Goal: Task Accomplishment & Management: Use online tool/utility

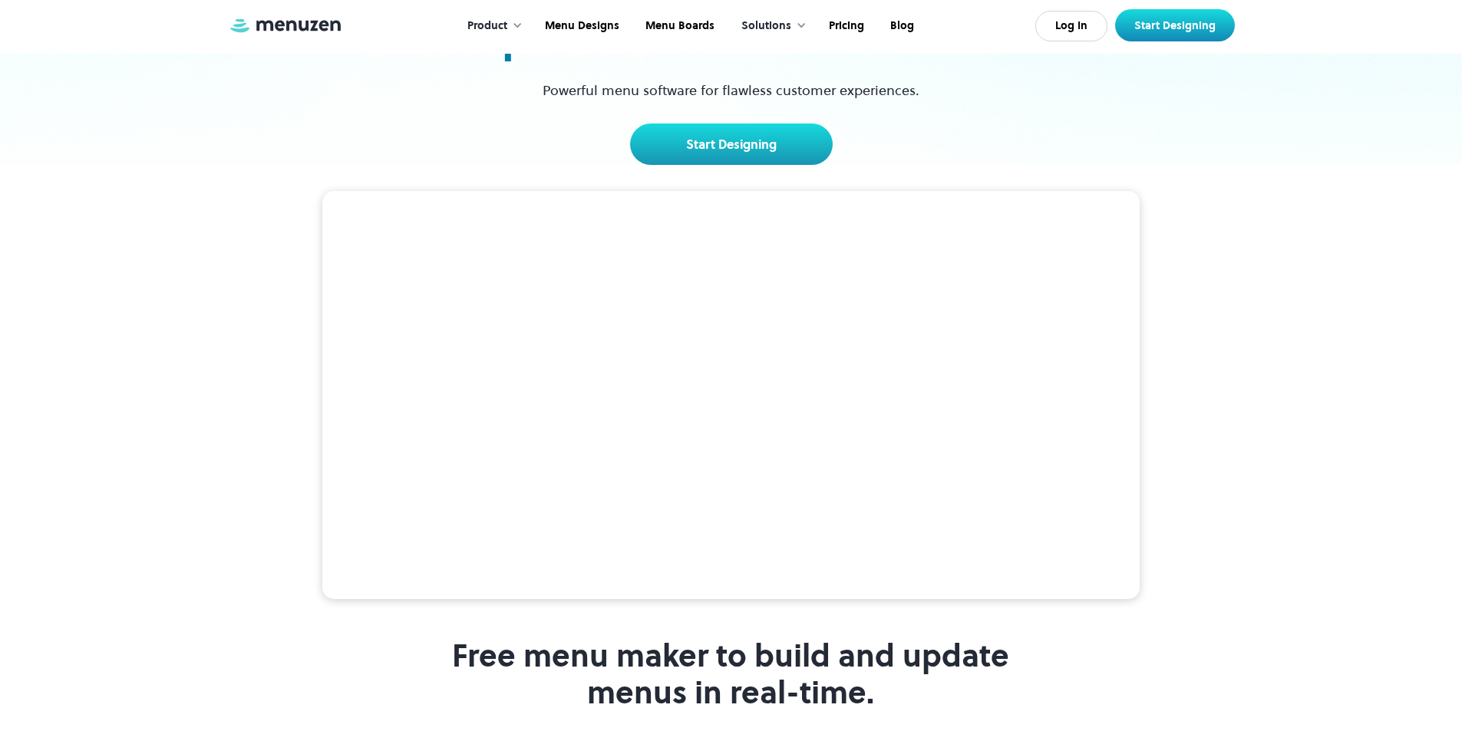
scroll to position [153, 0]
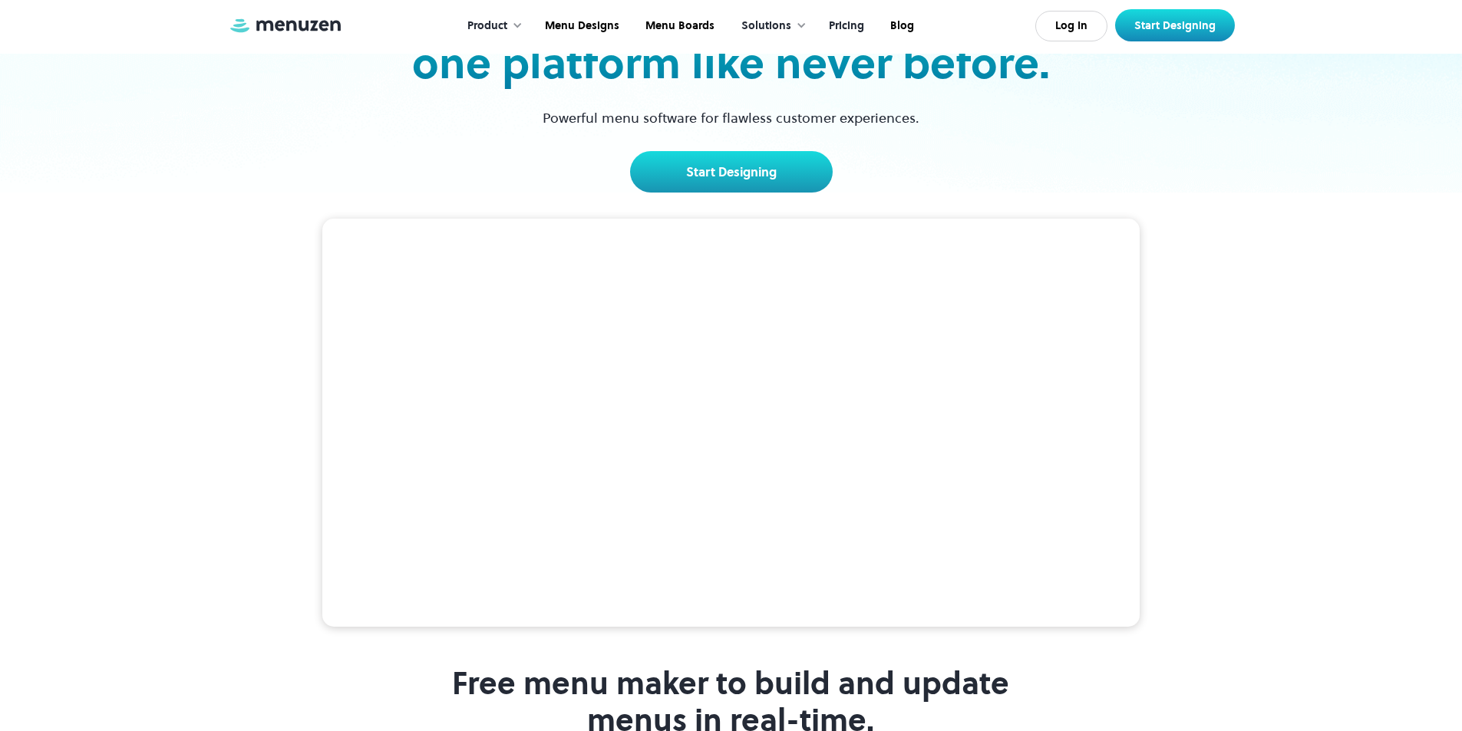
click at [853, 28] on link "Pricing" at bounding box center [844, 26] width 61 height 48
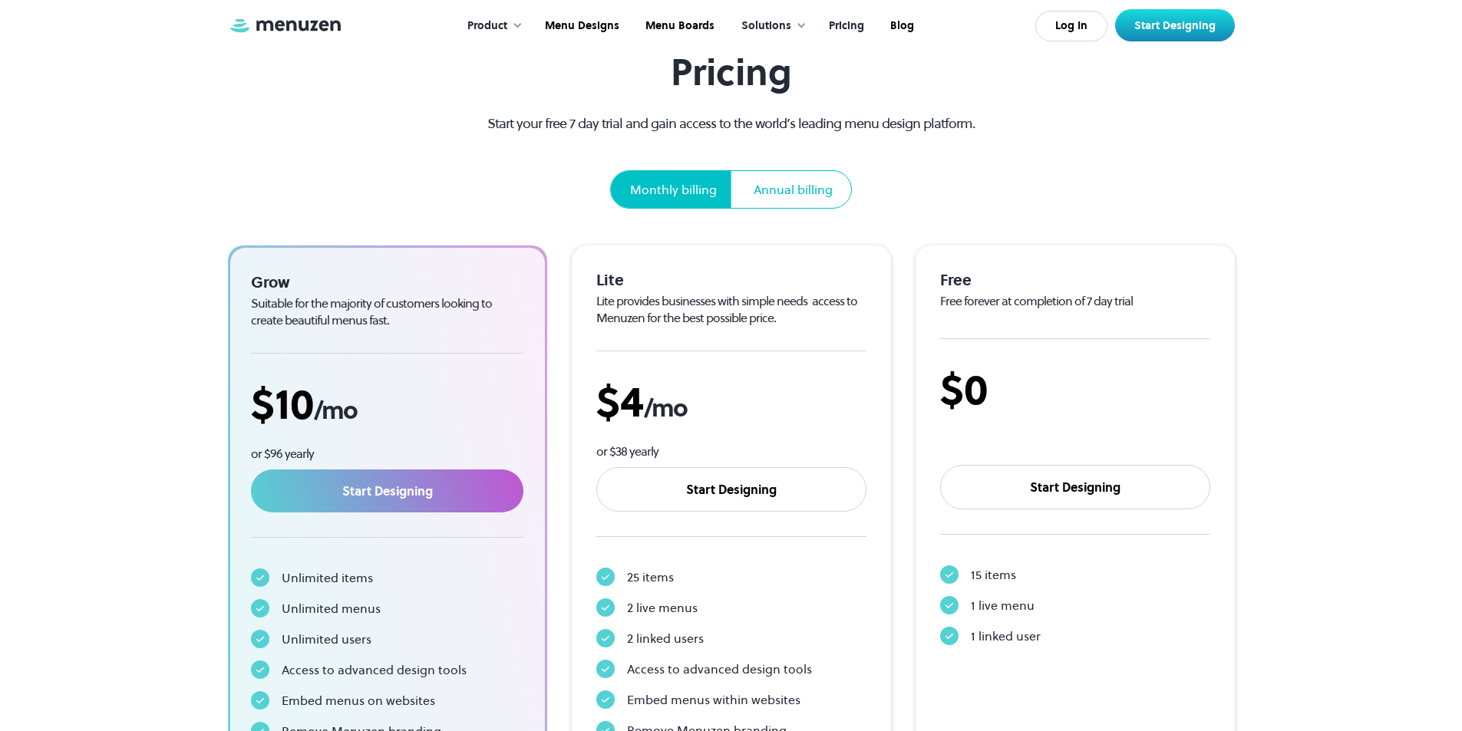
scroll to position [230, 0]
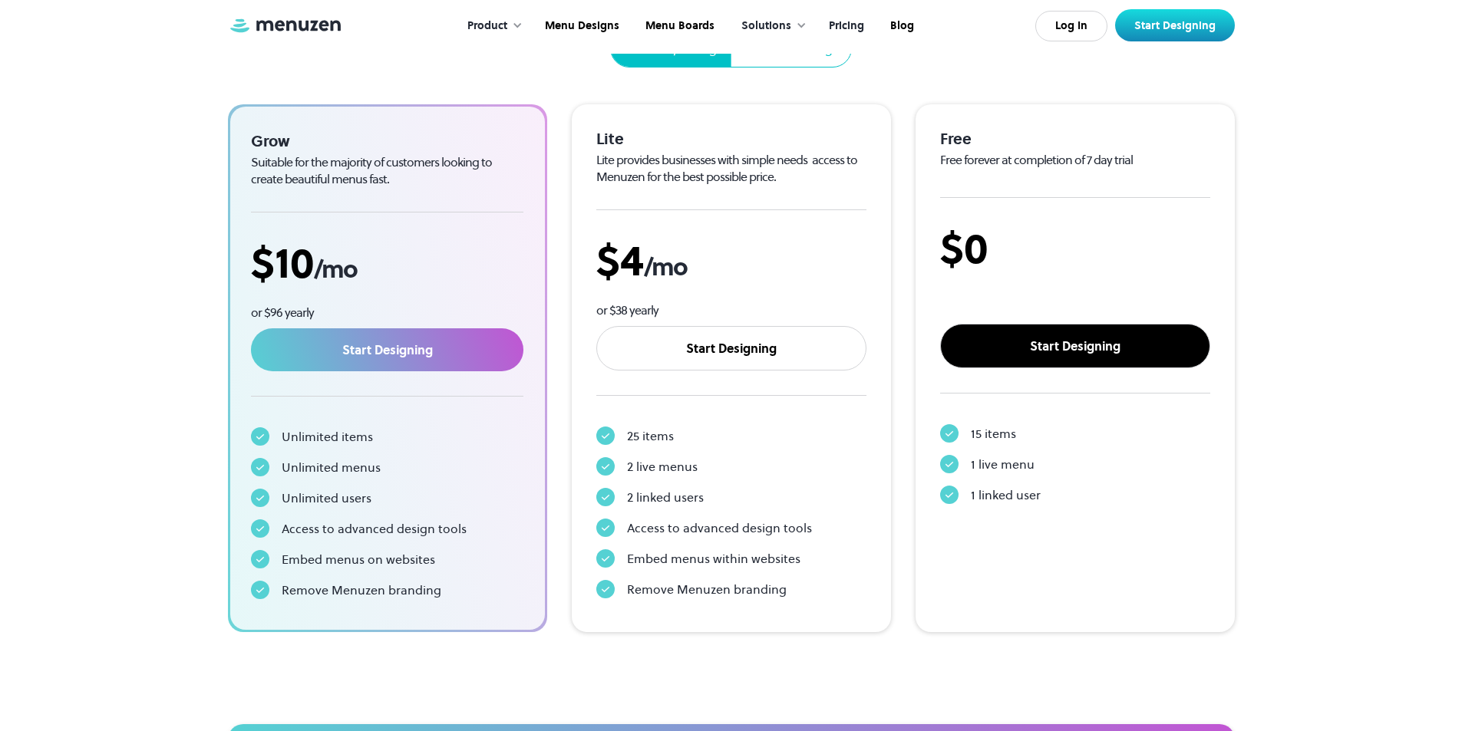
click at [1087, 355] on link "Start Designing" at bounding box center [1075, 346] width 270 height 45
